Goal: Use online tool/utility: Utilize a website feature to perform a specific function

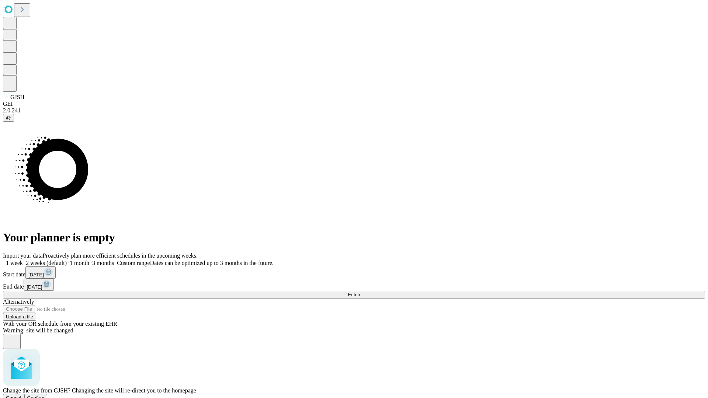
click at [45, 395] on span "Confirm" at bounding box center [35, 398] width 17 height 6
click at [67, 260] on label "2 weeks (default)" at bounding box center [45, 263] width 44 height 6
click at [360, 292] on span "Fetch" at bounding box center [354, 295] width 12 height 6
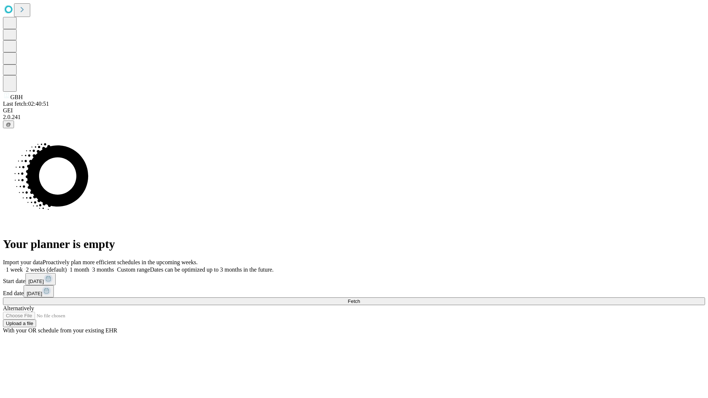
click at [360, 299] on span "Fetch" at bounding box center [354, 302] width 12 height 6
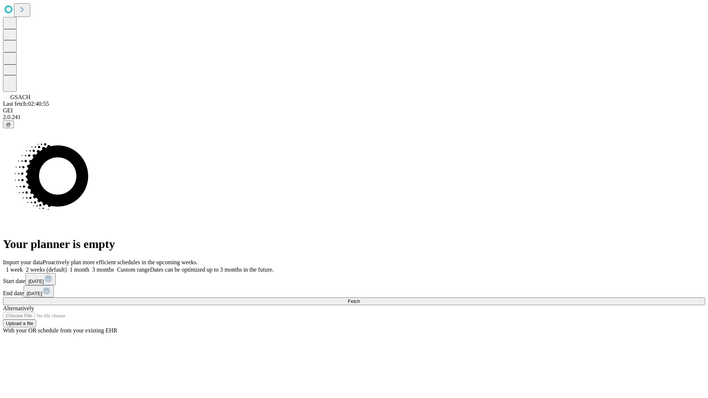
click at [360, 299] on span "Fetch" at bounding box center [354, 302] width 12 height 6
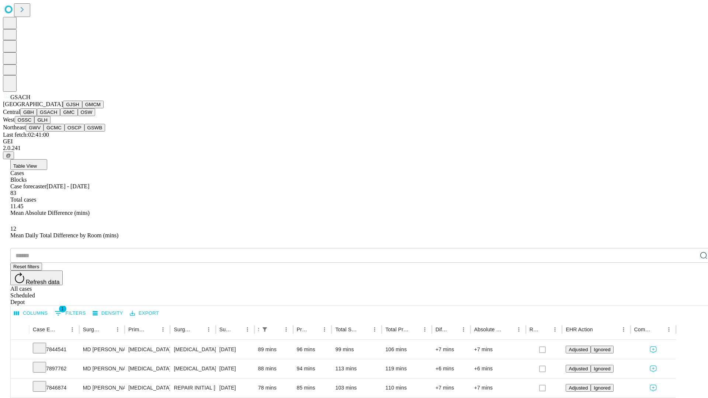
click at [60, 116] on button "GMC" at bounding box center [68, 112] width 17 height 8
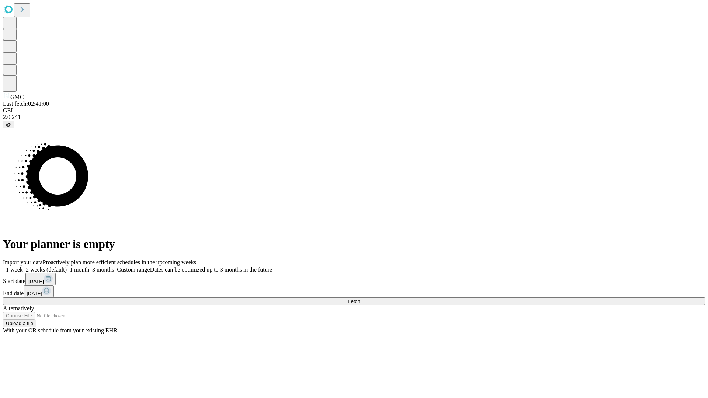
click at [67, 267] on label "2 weeks (default)" at bounding box center [45, 270] width 44 height 6
click at [360, 299] on span "Fetch" at bounding box center [354, 302] width 12 height 6
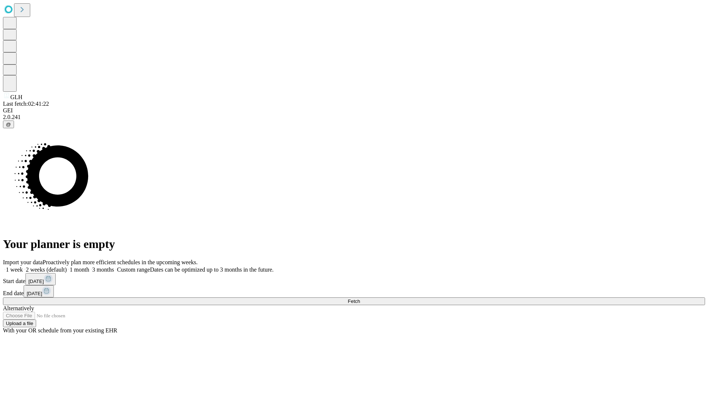
click at [67, 267] on label "2 weeks (default)" at bounding box center [45, 270] width 44 height 6
click at [360, 299] on span "Fetch" at bounding box center [354, 302] width 12 height 6
click at [67, 267] on label "2 weeks (default)" at bounding box center [45, 270] width 44 height 6
click at [360, 299] on span "Fetch" at bounding box center [354, 302] width 12 height 6
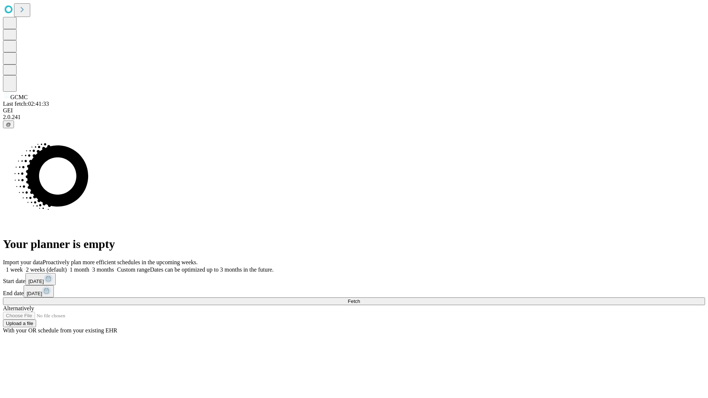
click at [67, 267] on label "2 weeks (default)" at bounding box center [45, 270] width 44 height 6
click at [360, 299] on span "Fetch" at bounding box center [354, 302] width 12 height 6
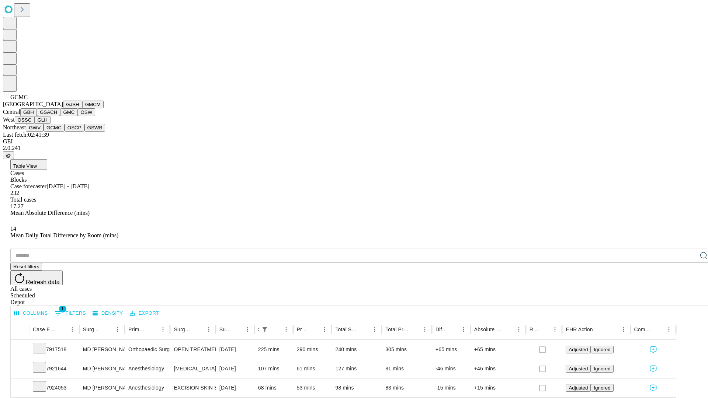
click at [65, 132] on button "OSCP" at bounding box center [75, 128] width 20 height 8
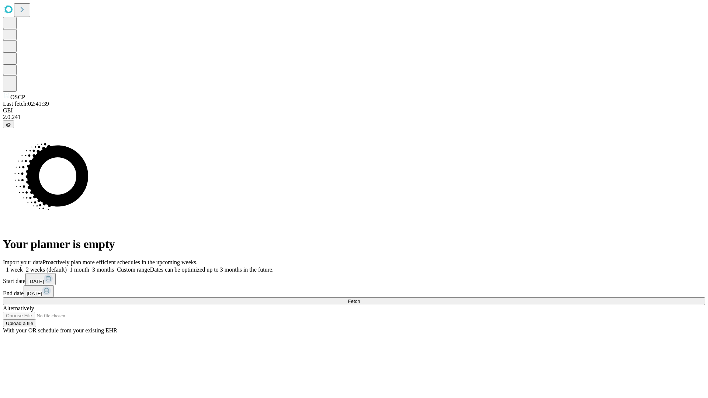
click at [67, 267] on label "2 weeks (default)" at bounding box center [45, 270] width 44 height 6
click at [360, 299] on span "Fetch" at bounding box center [354, 302] width 12 height 6
